Goal: Task Accomplishment & Management: Manage account settings

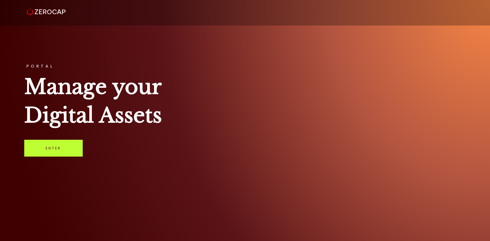
click at [55, 150] on link "Enter" at bounding box center [53, 148] width 58 height 17
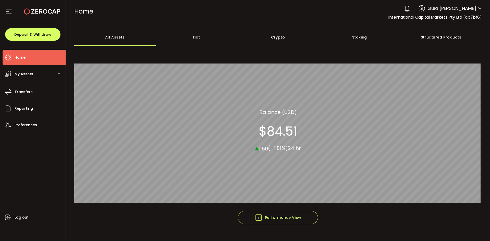
click at [478, 8] on icon at bounding box center [479, 8] width 4 height 4
drag, startPoint x: 478, startPoint y: 12, endPoint x: 478, endPoint y: 10, distance: 2.6
click at [478, 12] on div "0 Guia Camille Valderama" at bounding box center [441, 8] width 80 height 11
click at [478, 9] on icon at bounding box center [479, 8] width 4 height 4
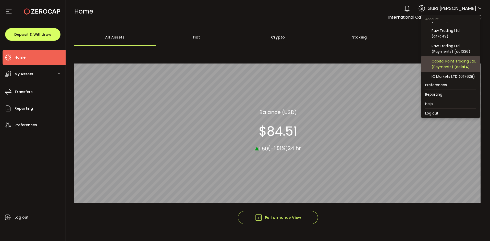
scroll to position [25, 0]
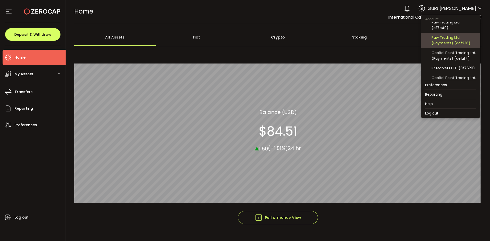
click at [469, 41] on div "Raw Trading Ltd (Payments) (dcf236)" at bounding box center [453, 40] width 44 height 11
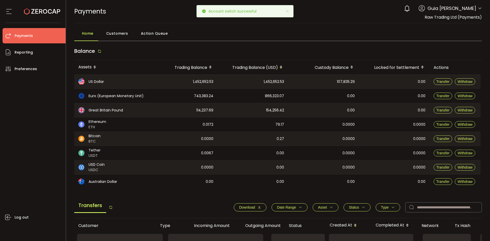
click at [483, 9] on header "PDF is being processed and will download to your computer PAYMENTS Buy Power $0…" at bounding box center [278, 11] width 424 height 23
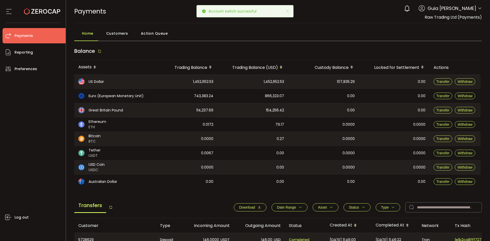
click at [479, 8] on icon at bounding box center [479, 8] width 4 height 4
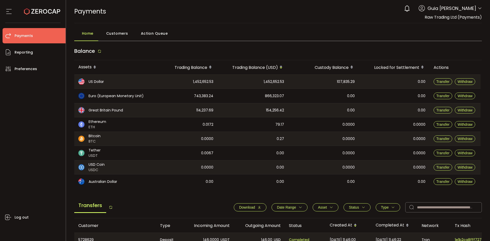
click at [480, 7] on header "PDF is being processed and will download to your computer PAYMENTS Buy Power $0…" at bounding box center [278, 11] width 424 height 23
click at [478, 9] on icon at bounding box center [479, 8] width 4 height 4
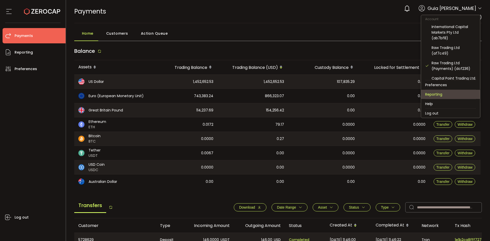
click at [439, 94] on li "Reporting" at bounding box center [450, 94] width 59 height 9
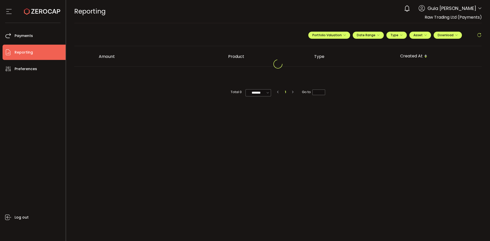
click at [478, 11] on div "Account International Capital Markets Pty Ltd (ab7bf8) Raw Trading Ltd (af7c49)…" at bounding box center [479, 8] width 4 height 5
click at [479, 9] on icon at bounding box center [479, 8] width 4 height 4
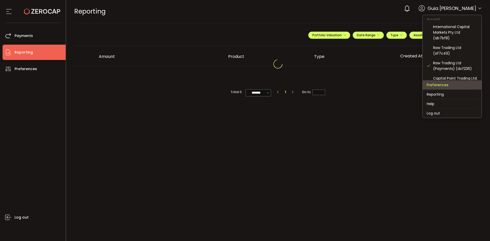
click at [448, 85] on li "Preferences" at bounding box center [451, 84] width 59 height 9
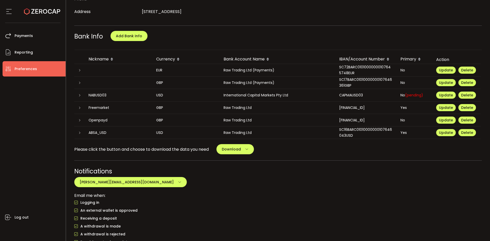
scroll to position [187, 0]
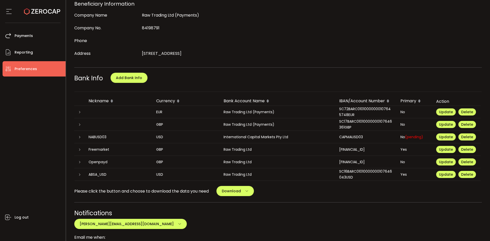
click at [345, 113] on div "SC72BARC01010000000107645748EUR" at bounding box center [365, 112] width 61 height 12
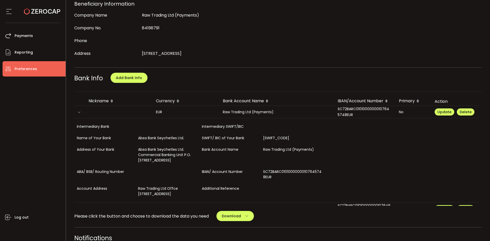
click at [345, 113] on div "SC72BARC01010000000107645748EUR" at bounding box center [363, 112] width 61 height 12
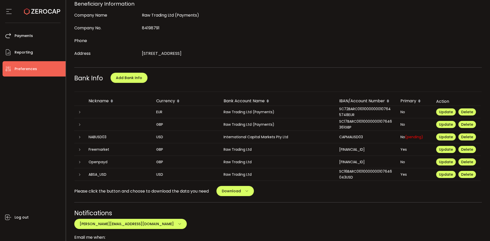
click at [345, 113] on div "SC72BARC01010000000107645748EUR" at bounding box center [365, 112] width 61 height 12
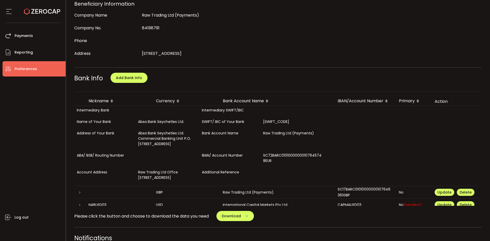
scroll to position [25, 0]
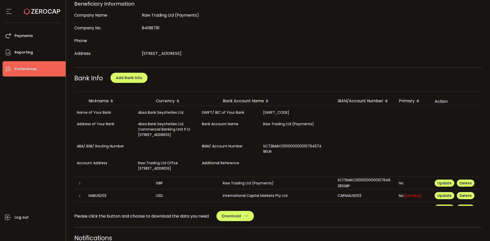
click at [267, 152] on div "SC72BARC01010000000107645748EUR" at bounding box center [292, 148] width 64 height 17
copy div "SC72BARC01010000000107645748EUR"
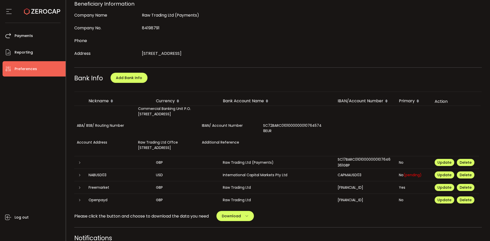
scroll to position [70, 0]
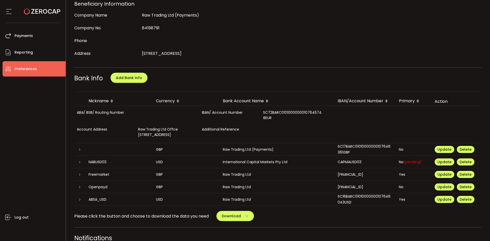
click at [258, 155] on td "Raw Trading Ltd (Payments)" at bounding box center [276, 149] width 115 height 12
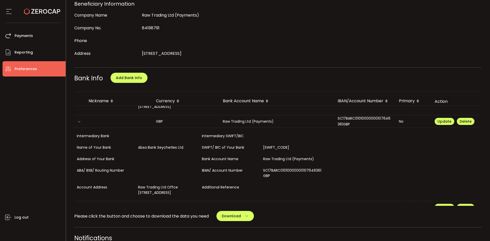
scroll to position [95, 0]
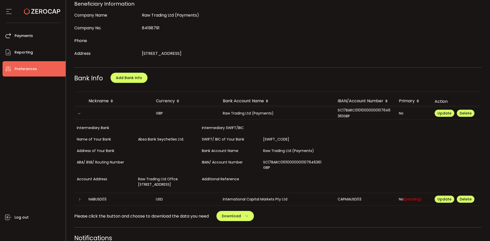
click at [274, 173] on div "SC17BARC01010000000107646361GBP" at bounding box center [292, 165] width 64 height 17
copy div "SC17BARC01010000000107646361GBP"
click at [196, 157] on div at bounding box center [167, 150] width 64 height 11
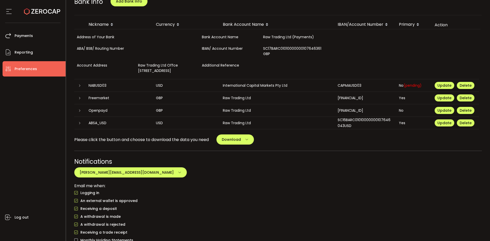
scroll to position [149, 0]
click at [82, 122] on div at bounding box center [79, 122] width 10 height 5
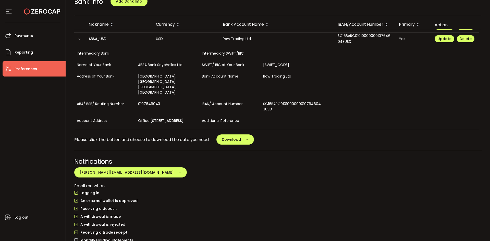
scroll to position [227, 0]
click at [286, 98] on div "SC16BARC01010000000107646043USD" at bounding box center [292, 106] width 64 height 17
copy div "SC16BARC01010000000107646043USD"
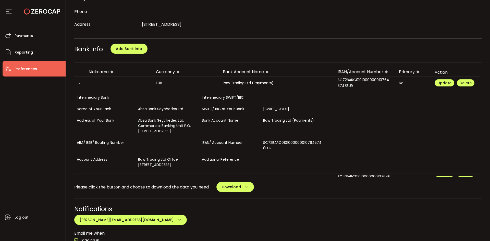
scroll to position [212, 0]
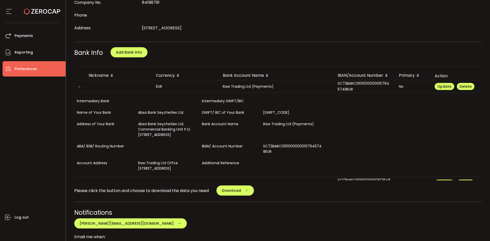
click at [43, 129] on div "Log out" at bounding box center [34, 156] width 63 height 161
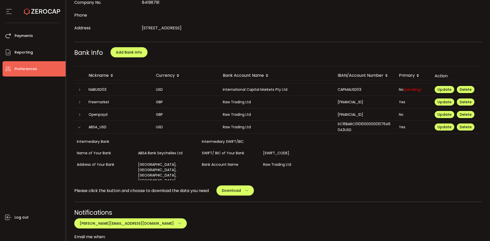
scroll to position [176, 0]
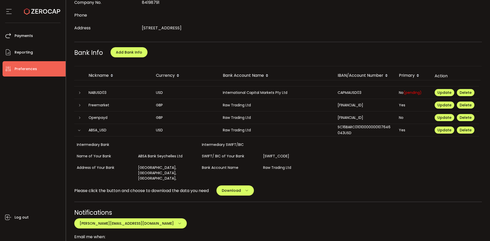
click at [78, 132] on icon at bounding box center [79, 130] width 3 height 3
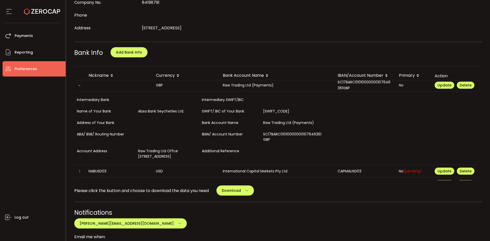
scroll to position [98, 0]
click at [81, 87] on icon at bounding box center [79, 85] width 3 height 3
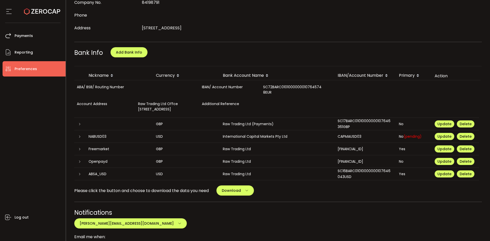
scroll to position [0, 0]
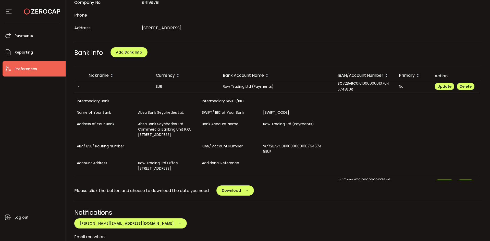
click at [80, 89] on td at bounding box center [79, 86] width 10 height 12
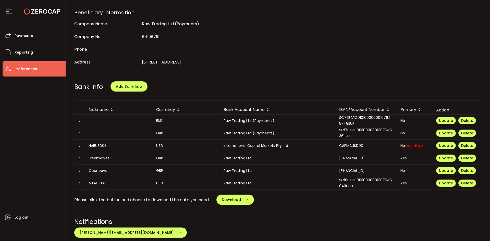
scroll to position [187, 0]
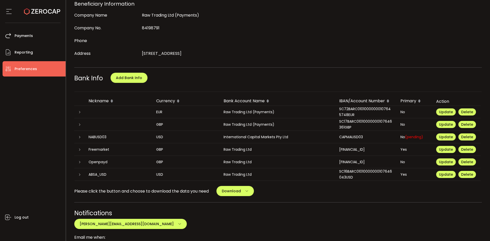
click at [78, 124] on div at bounding box center [79, 124] width 10 height 5
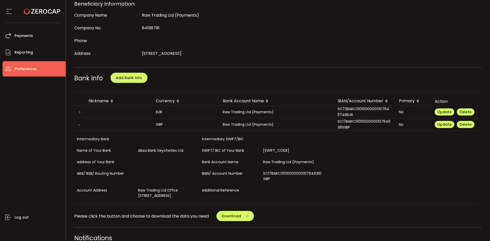
click at [345, 125] on div "SC17BARC01010000000107646361GBP" at bounding box center [363, 125] width 61 height 12
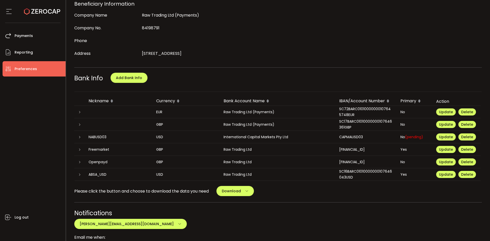
click at [345, 125] on div "SC17BARC01010000000107646361GBP" at bounding box center [365, 125] width 61 height 12
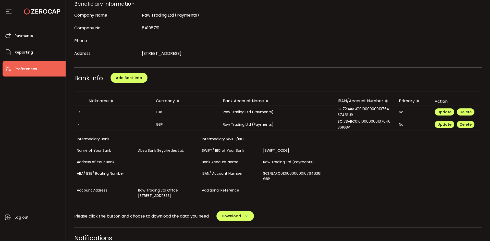
click at [289, 174] on div "SC17BARC01010000000107646361GBP" at bounding box center [292, 176] width 64 height 17
copy div "SC17BARC01010000000107646361GBP"
